Goal: Navigation & Orientation: Find specific page/section

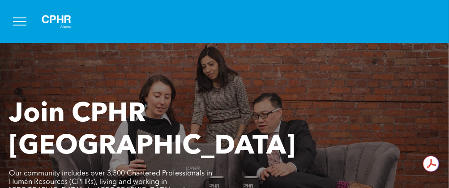
click at [21, 22] on button "menu" at bounding box center [19, 21] width 23 height 23
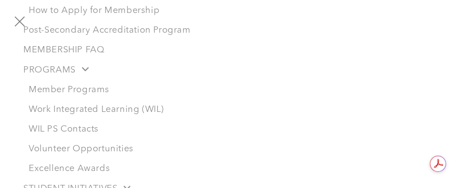
scroll to position [54, 0]
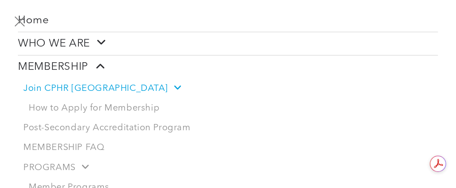
click at [64, 87] on span "Join CPHR [GEOGRAPHIC_DATA]" at bounding box center [101, 88] width 157 height 11
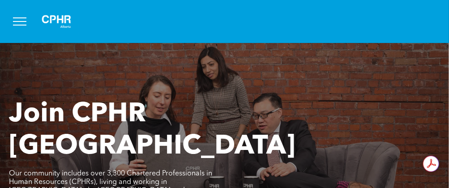
click at [21, 20] on button "menu" at bounding box center [19, 21] width 23 height 23
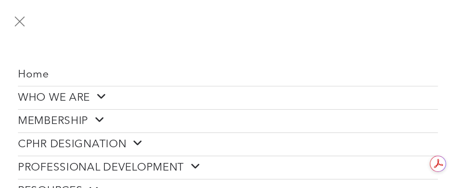
click at [64, 98] on span "WHO WE ARE" at bounding box center [62, 98] width 89 height 14
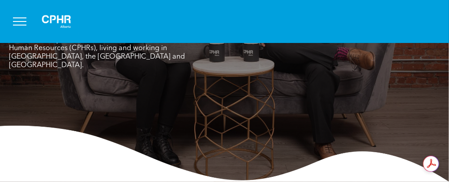
scroll to position [224, 0]
